Goal: Information Seeking & Learning: Learn about a topic

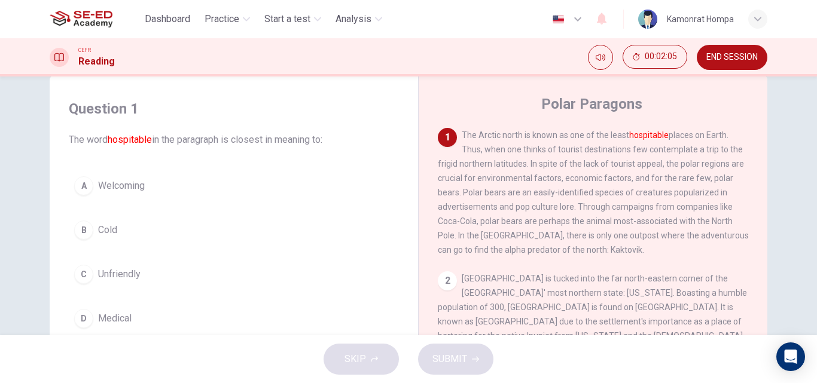
click at [83, 230] on div "B" at bounding box center [83, 230] width 19 height 19
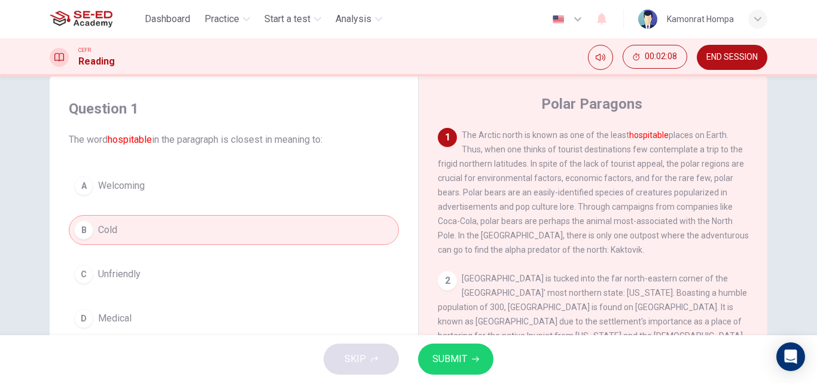
click at [456, 358] on span "SUBMIT" at bounding box center [449, 359] width 35 height 17
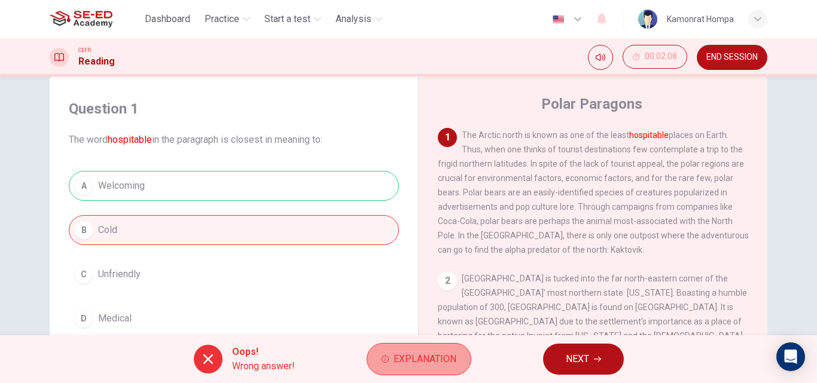
click at [425, 360] on span "Explanation" at bounding box center [425, 359] width 63 height 17
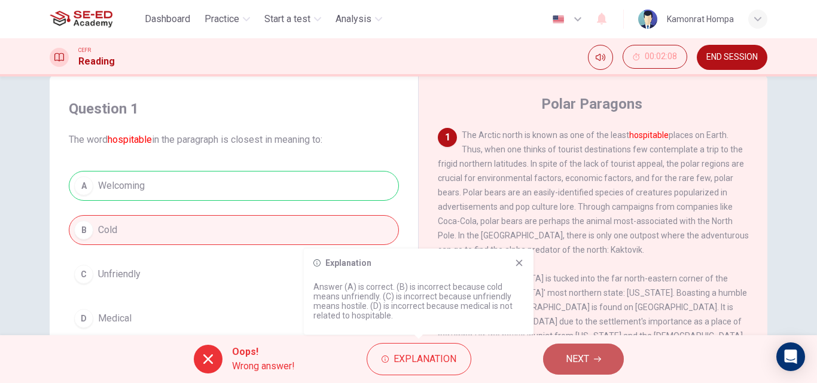
click at [575, 357] on span "NEXT" at bounding box center [577, 359] width 23 height 17
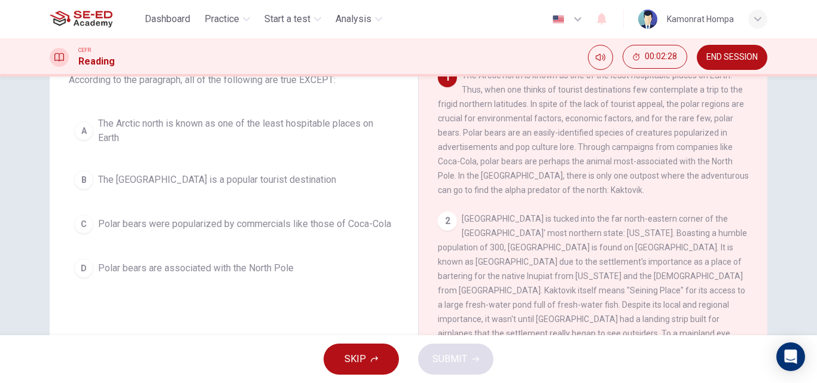
scroll to position [25, 0]
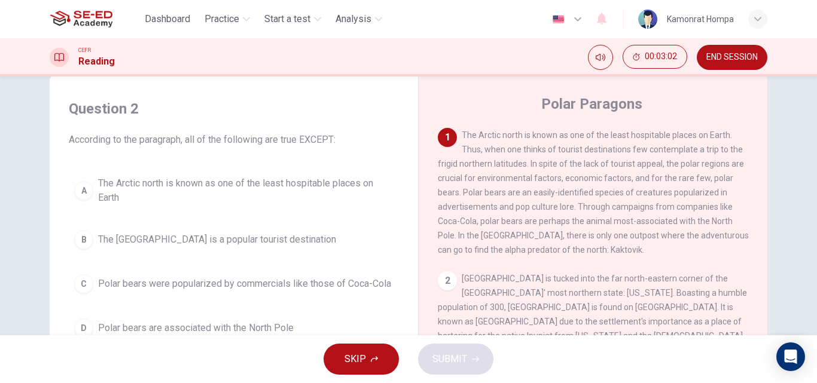
click at [264, 285] on span "Polar bears were popularized by commercials like those of Coca-Cola" at bounding box center [244, 284] width 293 height 14
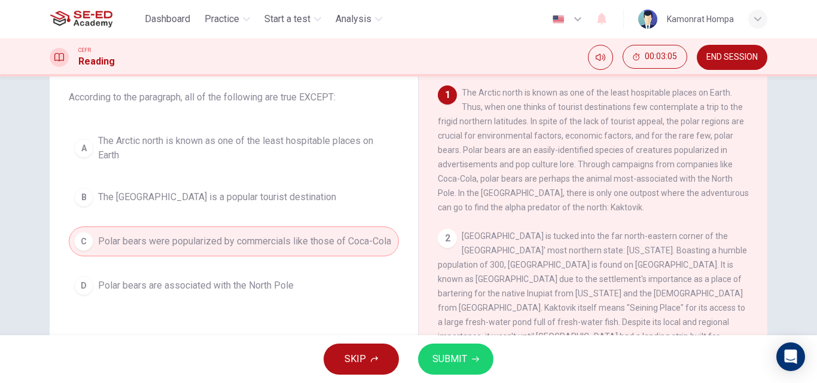
scroll to position [85, 0]
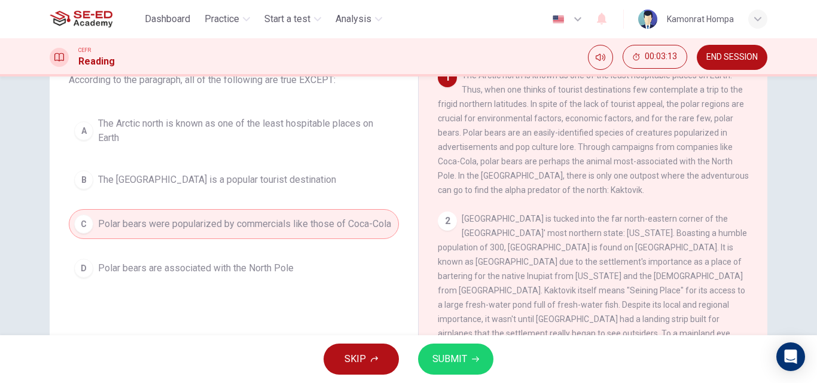
click at [245, 179] on span "The [GEOGRAPHIC_DATA] is a popular tourist destination" at bounding box center [217, 180] width 238 height 14
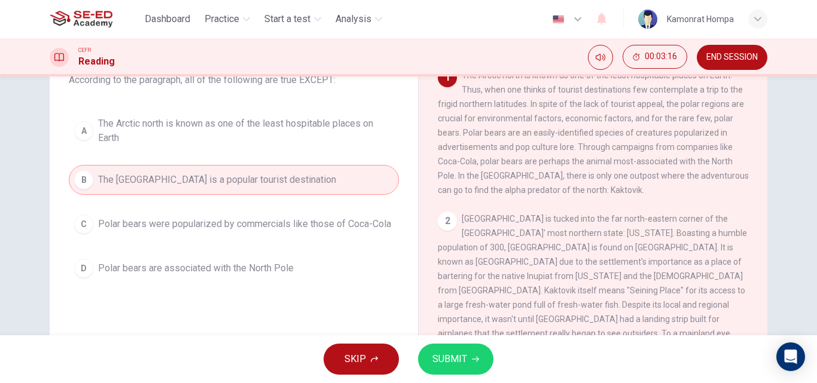
click at [257, 267] on span "Polar bears are associated with the North Pole" at bounding box center [196, 268] width 196 height 14
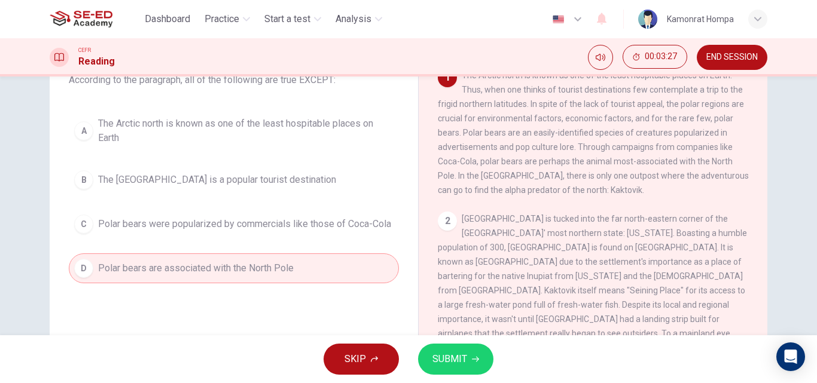
click at [471, 354] on button "SUBMIT" at bounding box center [455, 359] width 75 height 31
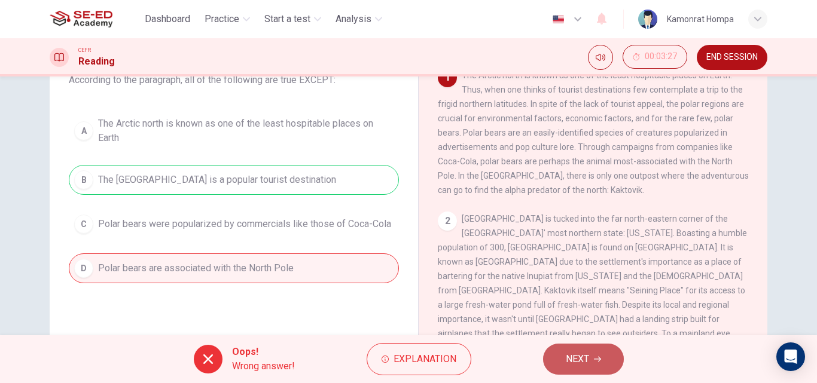
click at [548, 358] on button "NEXT" at bounding box center [583, 359] width 81 height 31
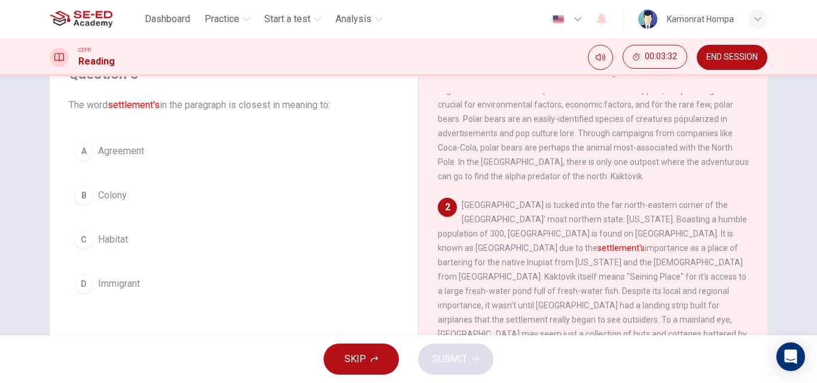
scroll to position [60, 0]
